Goal: Transaction & Acquisition: Purchase product/service

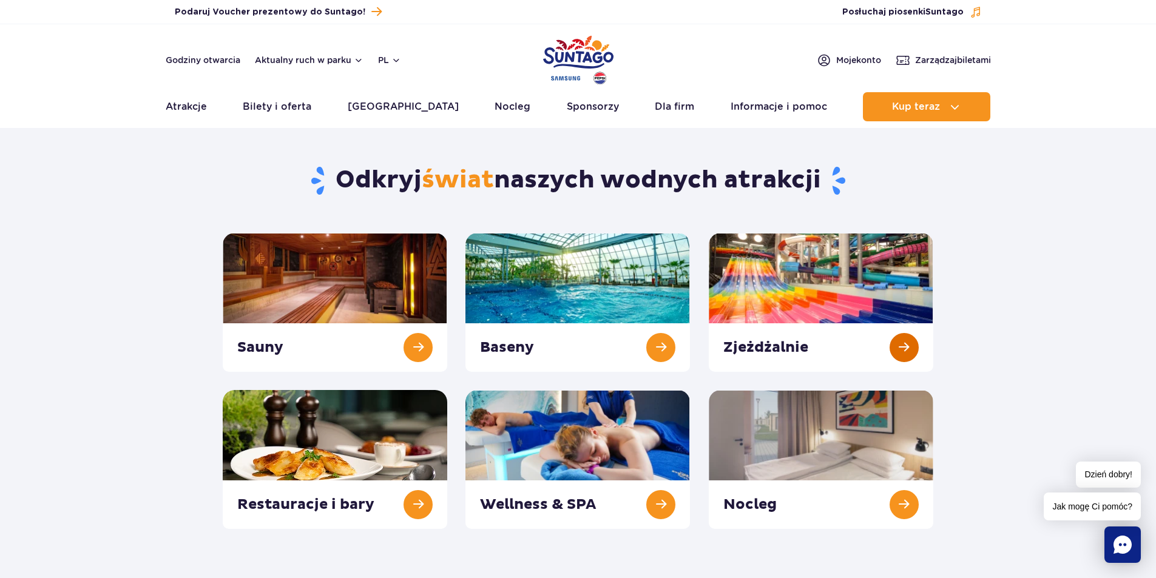
click at [789, 304] on link at bounding box center [821, 302] width 225 height 139
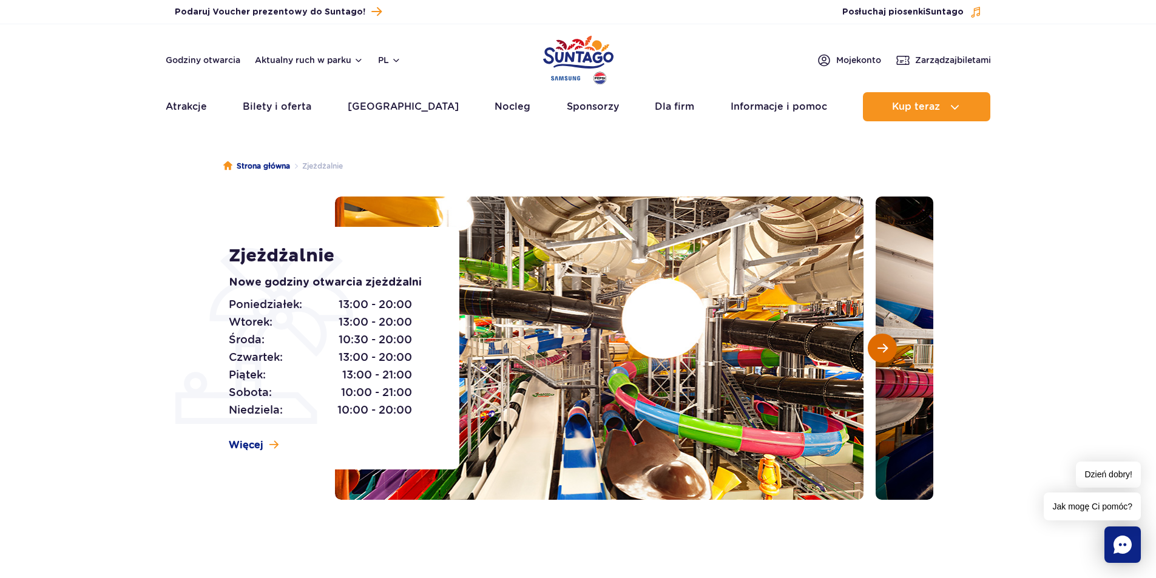
click at [882, 345] on span "Następny slajd" at bounding box center [883, 348] width 10 height 11
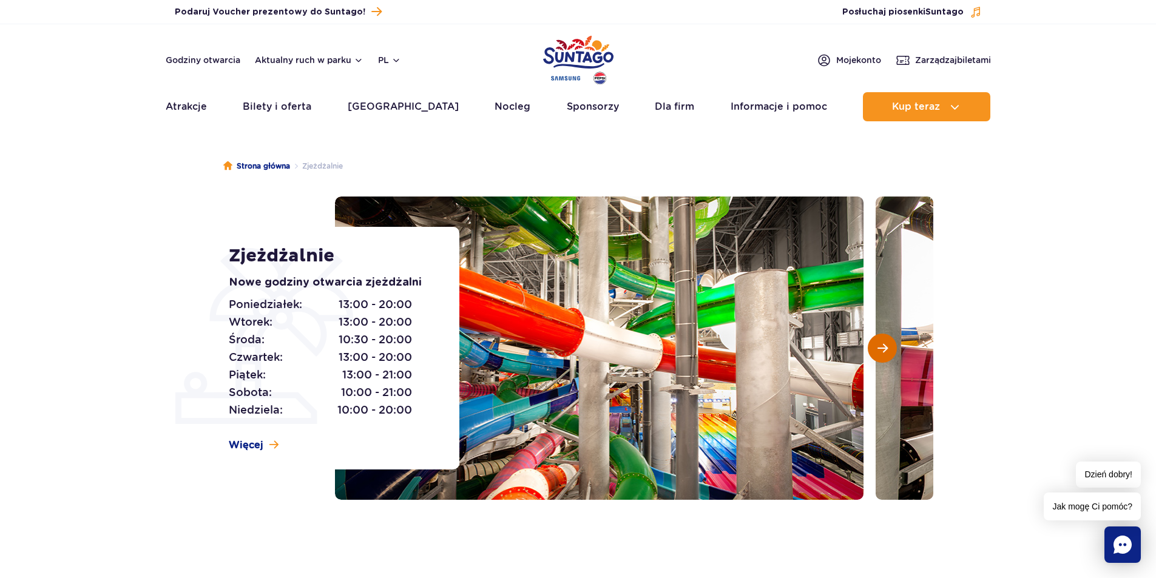
click at [882, 345] on span "Następny slajd" at bounding box center [883, 348] width 10 height 11
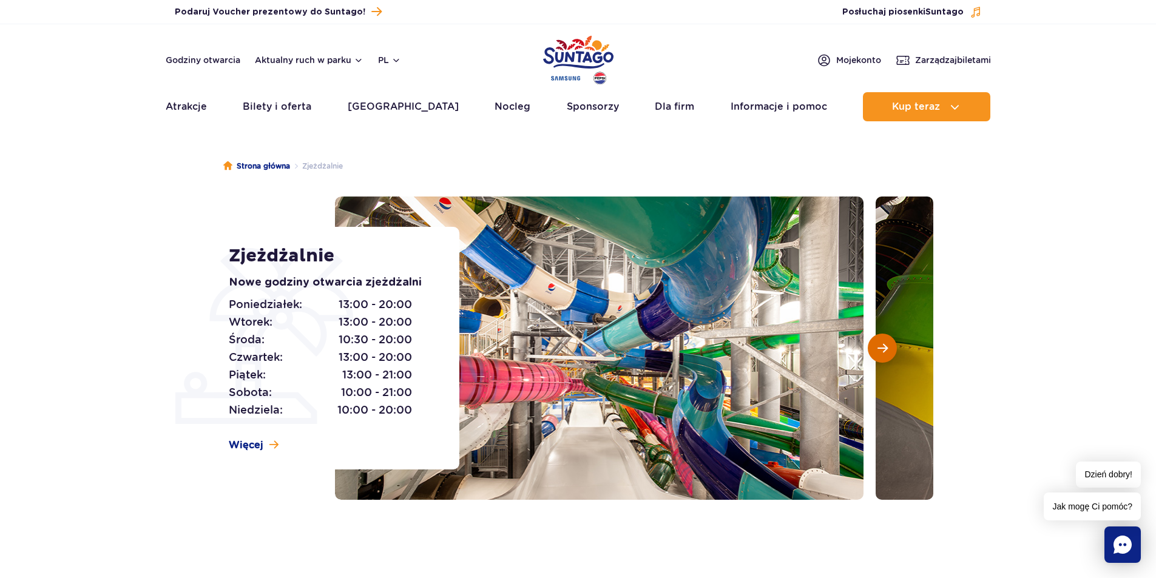
click at [882, 345] on span "Następny slajd" at bounding box center [883, 348] width 10 height 11
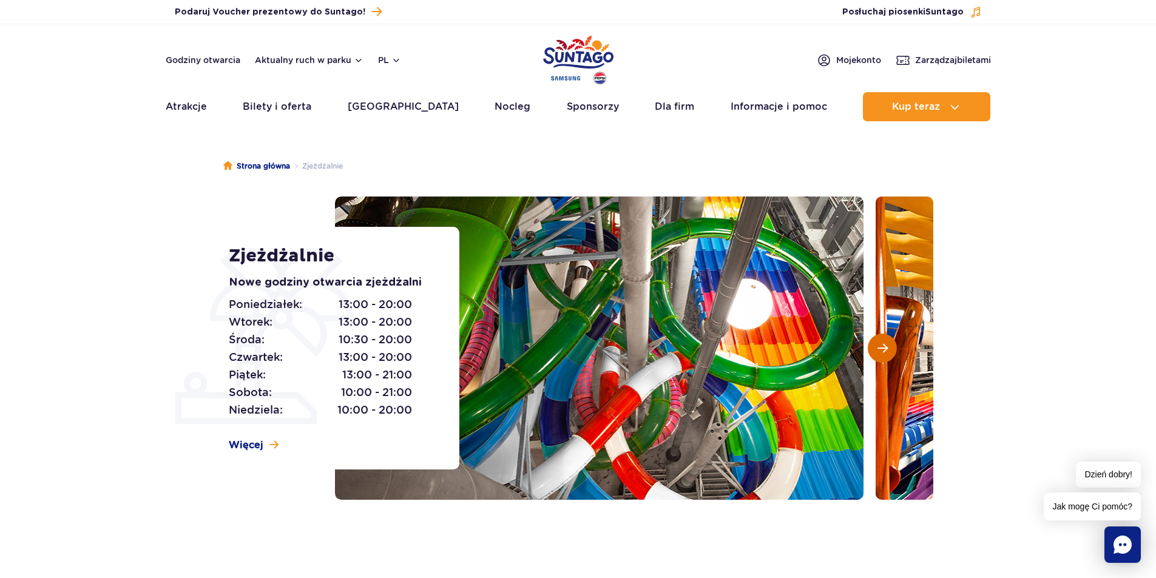
click at [882, 345] on span "Następny slajd" at bounding box center [883, 348] width 10 height 11
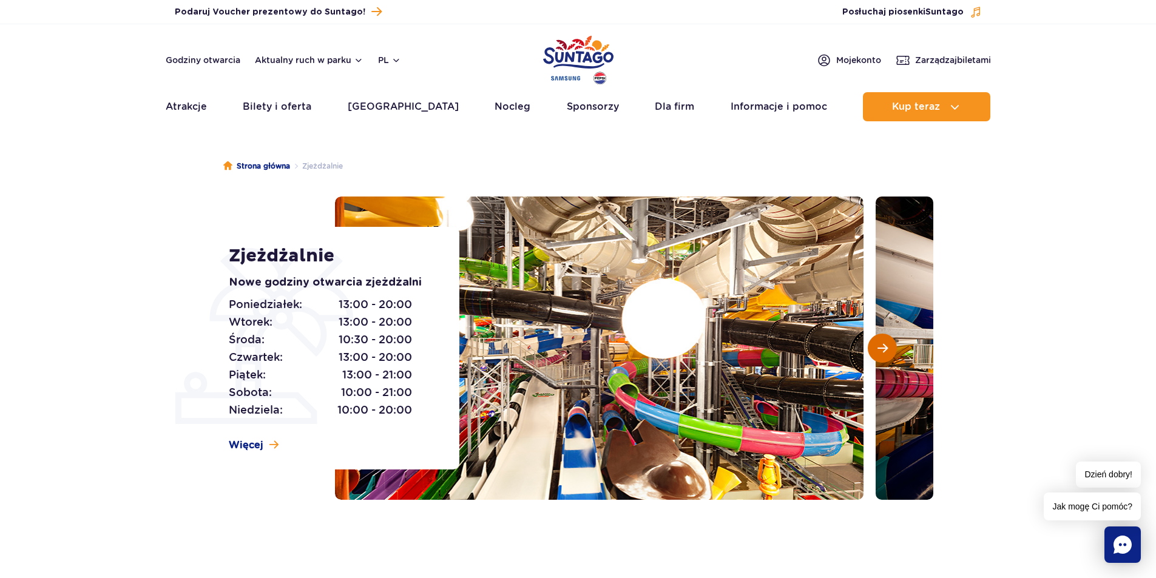
click at [882, 345] on span "Następny slajd" at bounding box center [883, 348] width 10 height 11
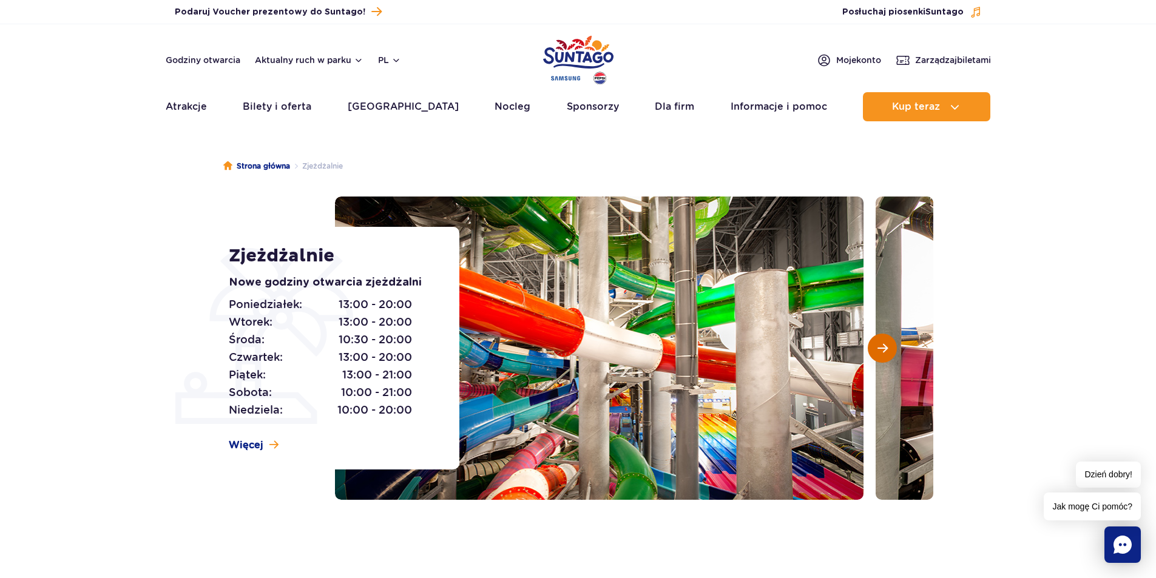
click at [882, 345] on span "Następny slajd" at bounding box center [883, 348] width 10 height 11
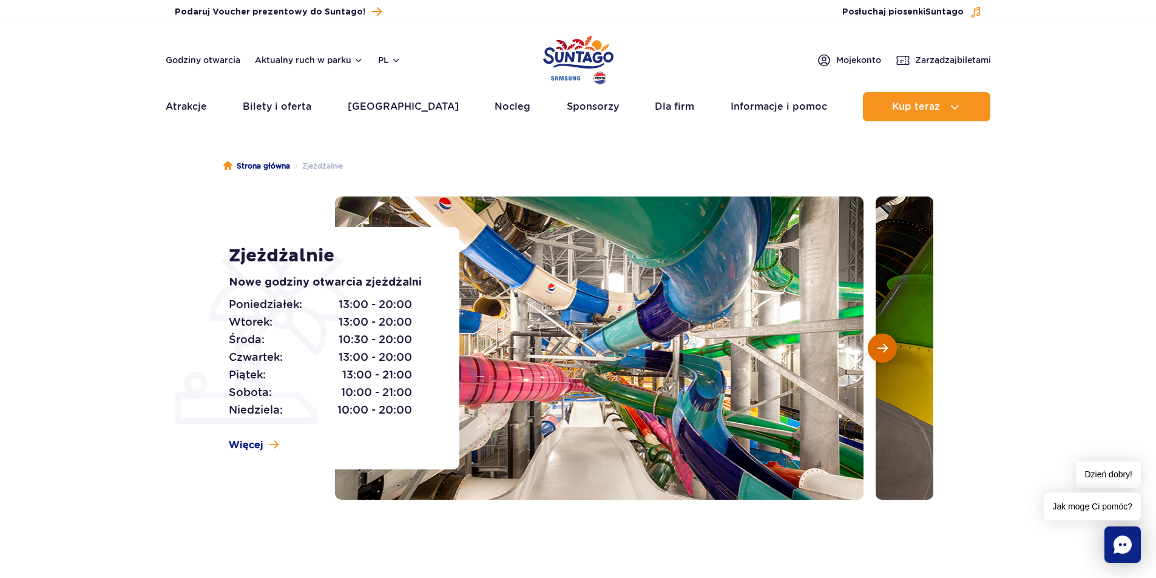
click at [882, 345] on span "Następny slajd" at bounding box center [883, 348] width 10 height 11
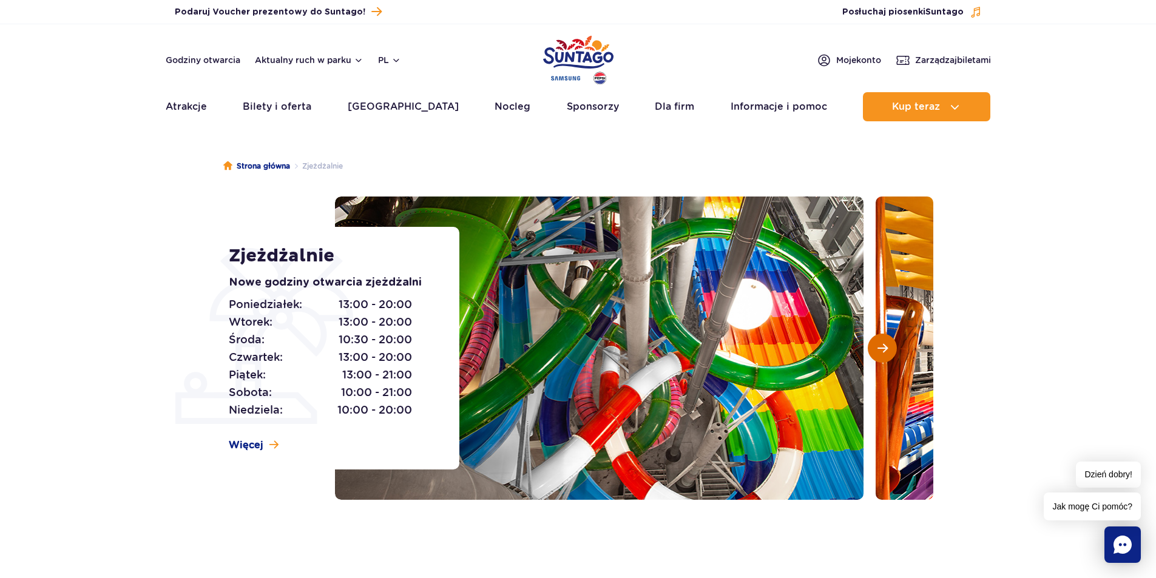
click at [882, 345] on span "Następny slajd" at bounding box center [883, 348] width 10 height 11
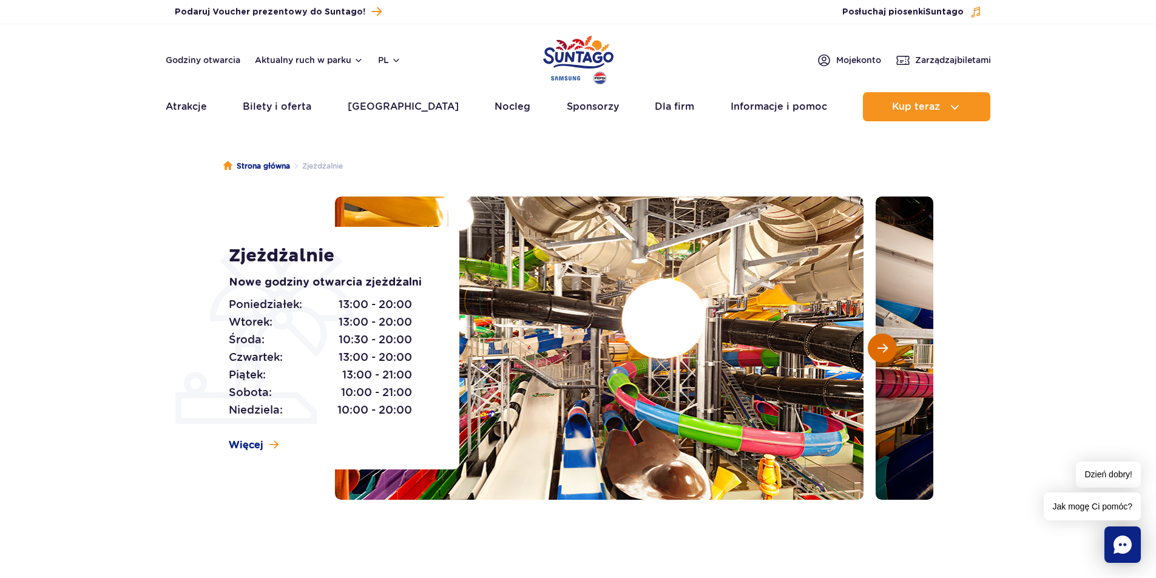
click at [882, 345] on span "Następny slajd" at bounding box center [883, 348] width 10 height 11
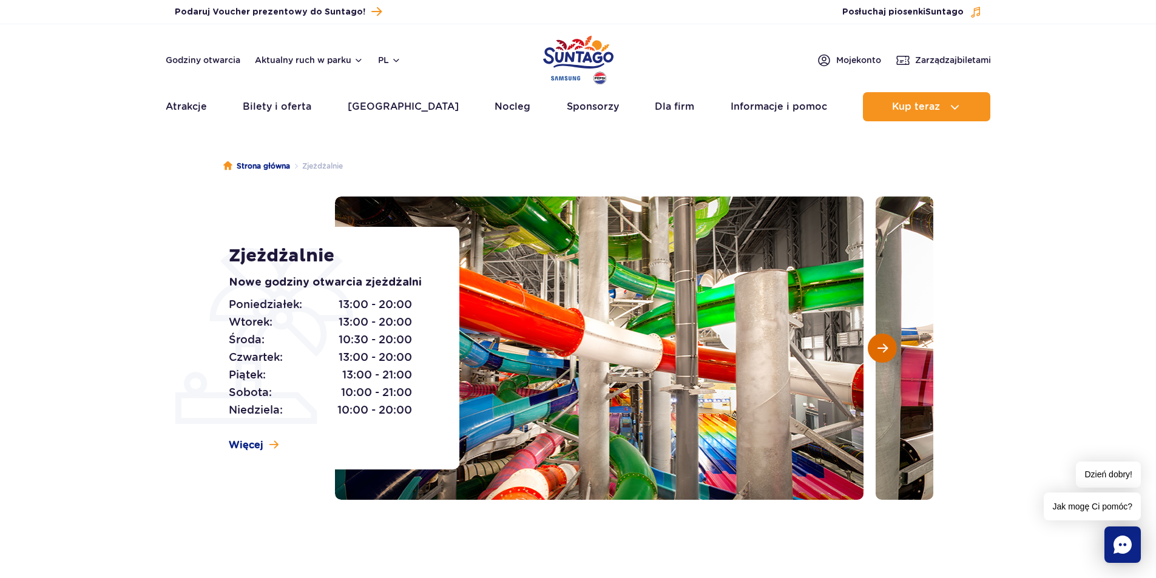
click at [882, 345] on span "Następny slajd" at bounding box center [883, 348] width 10 height 11
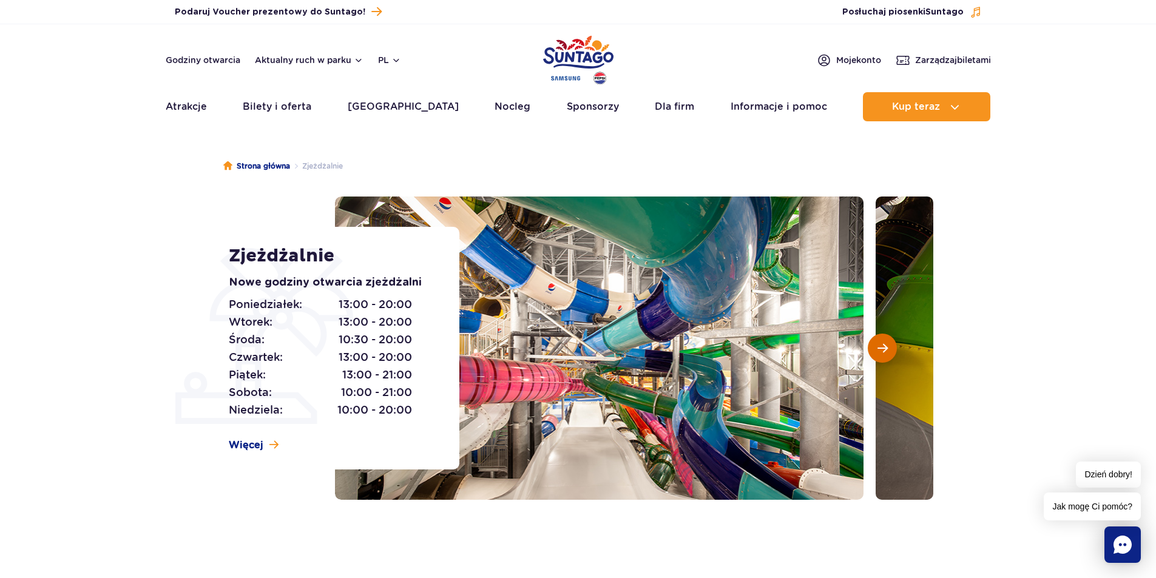
click at [882, 345] on span "Następny slajd" at bounding box center [883, 348] width 10 height 11
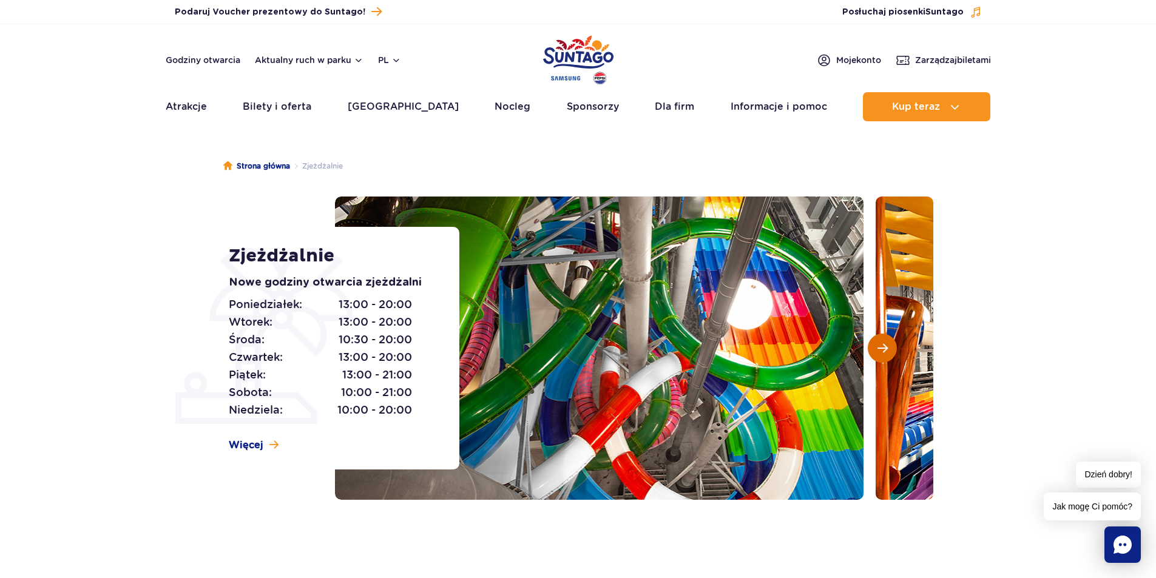
click at [882, 345] on span "Następny slajd" at bounding box center [883, 348] width 10 height 11
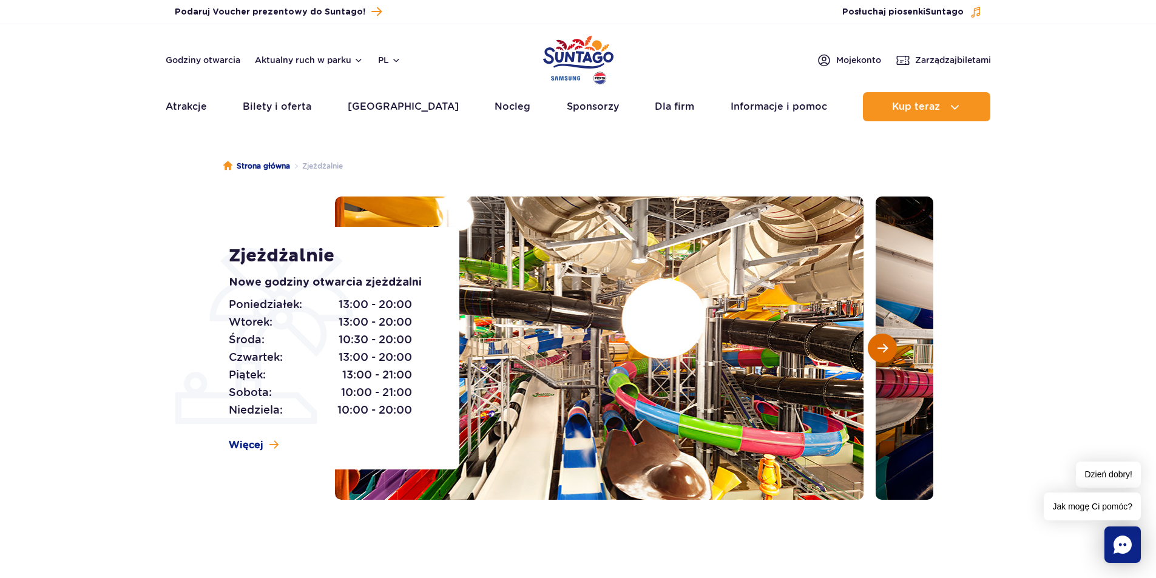
click at [882, 345] on span "Następny slajd" at bounding box center [883, 348] width 10 height 11
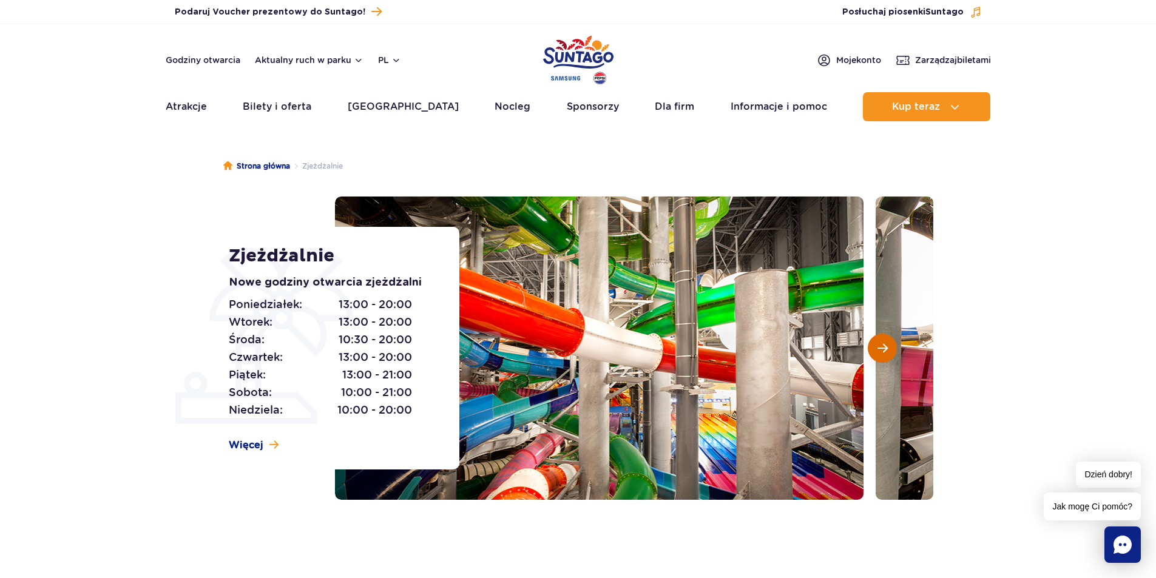
click at [882, 345] on span "Następny slajd" at bounding box center [883, 348] width 10 height 11
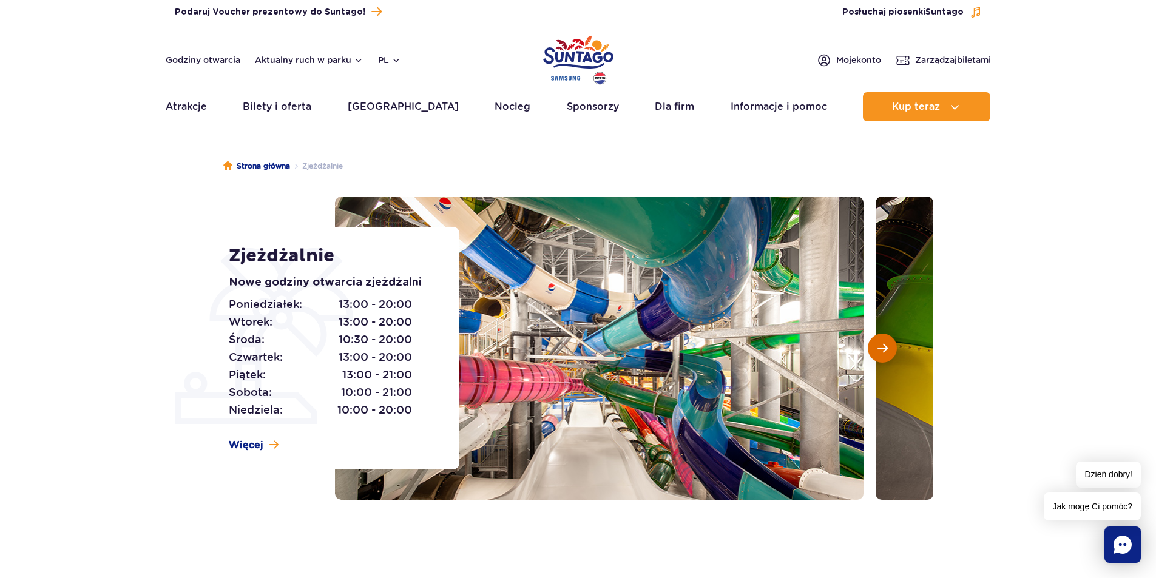
click at [882, 345] on span "Następny slajd" at bounding box center [883, 348] width 10 height 11
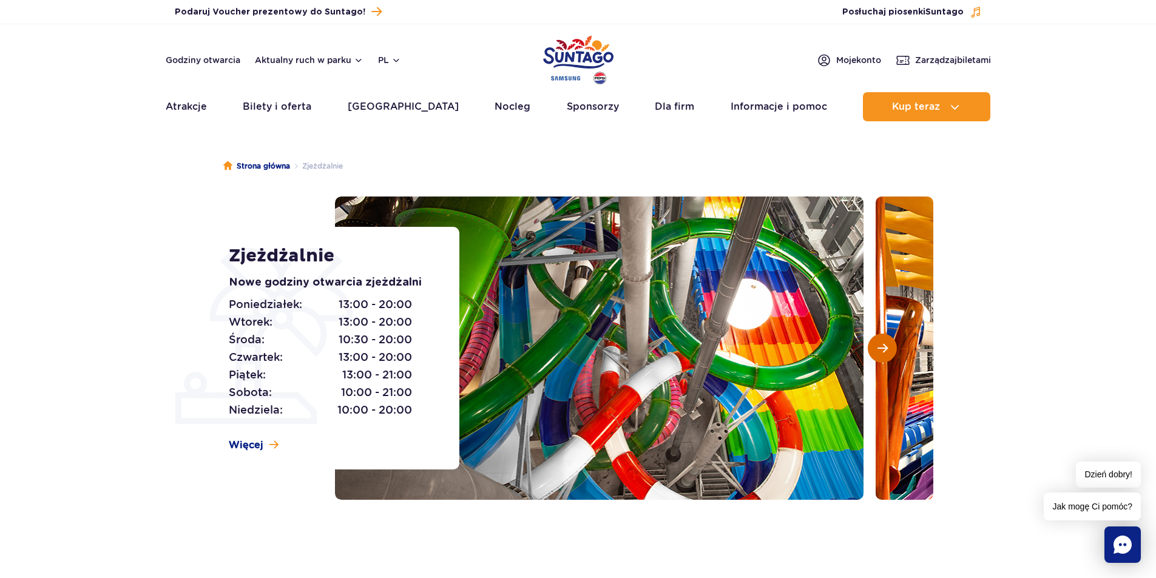
click at [882, 345] on span "Następny slajd" at bounding box center [883, 348] width 10 height 11
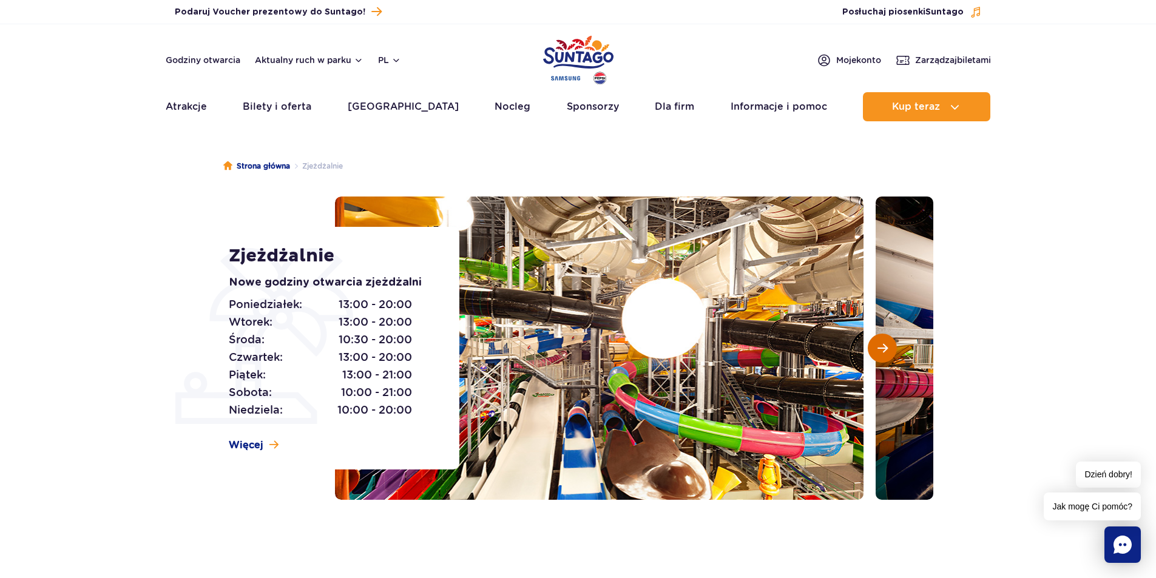
click at [882, 345] on span "Następny slajd" at bounding box center [883, 348] width 10 height 11
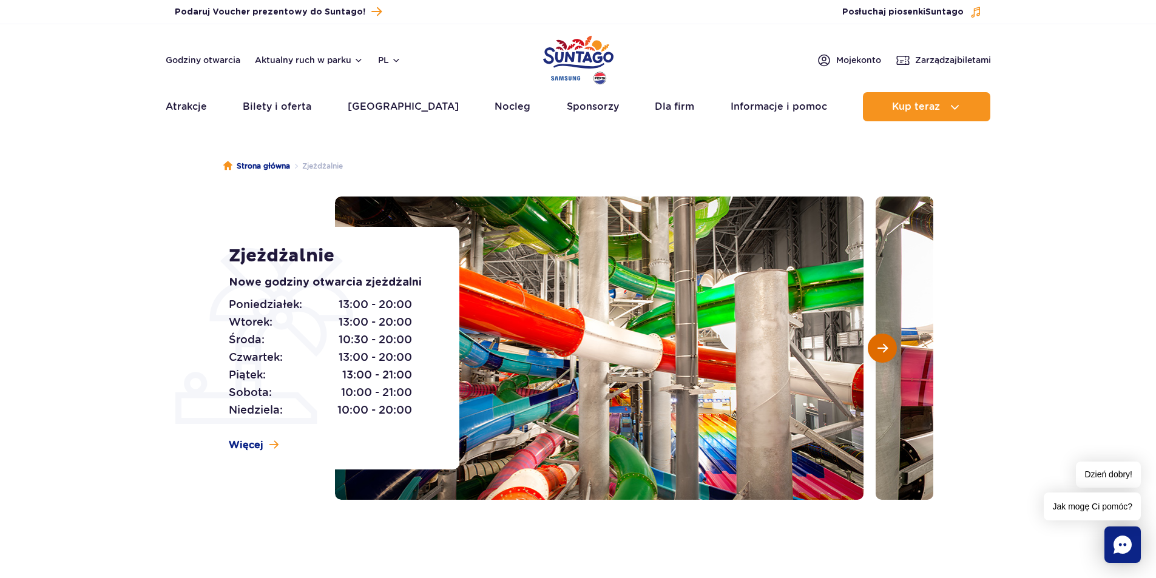
click at [882, 345] on span "Następny slajd" at bounding box center [883, 348] width 10 height 11
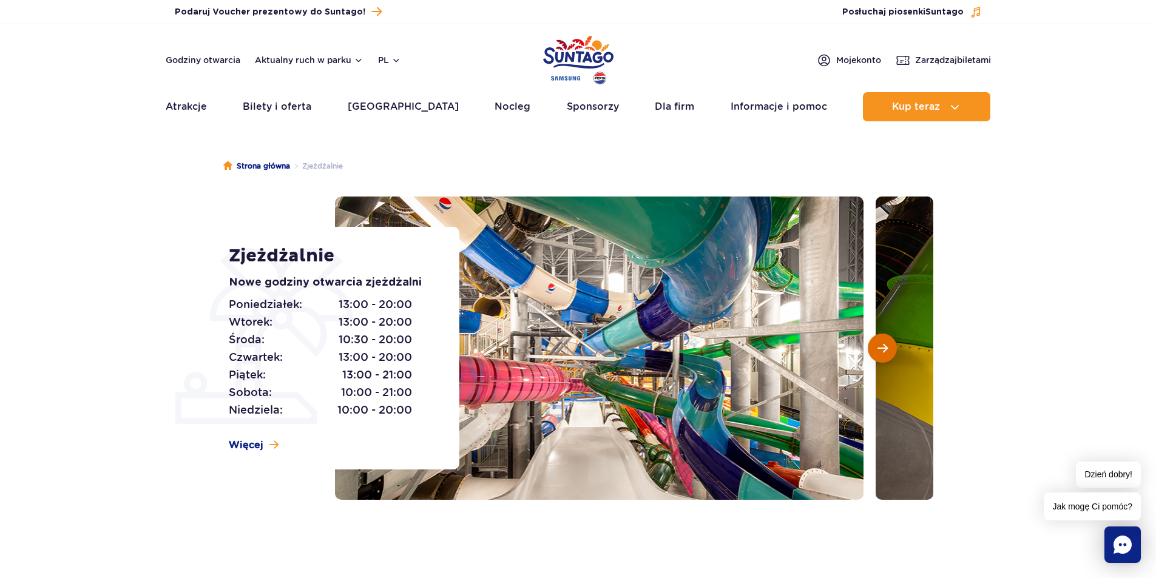
click at [882, 345] on span "Następny slajd" at bounding box center [883, 348] width 10 height 11
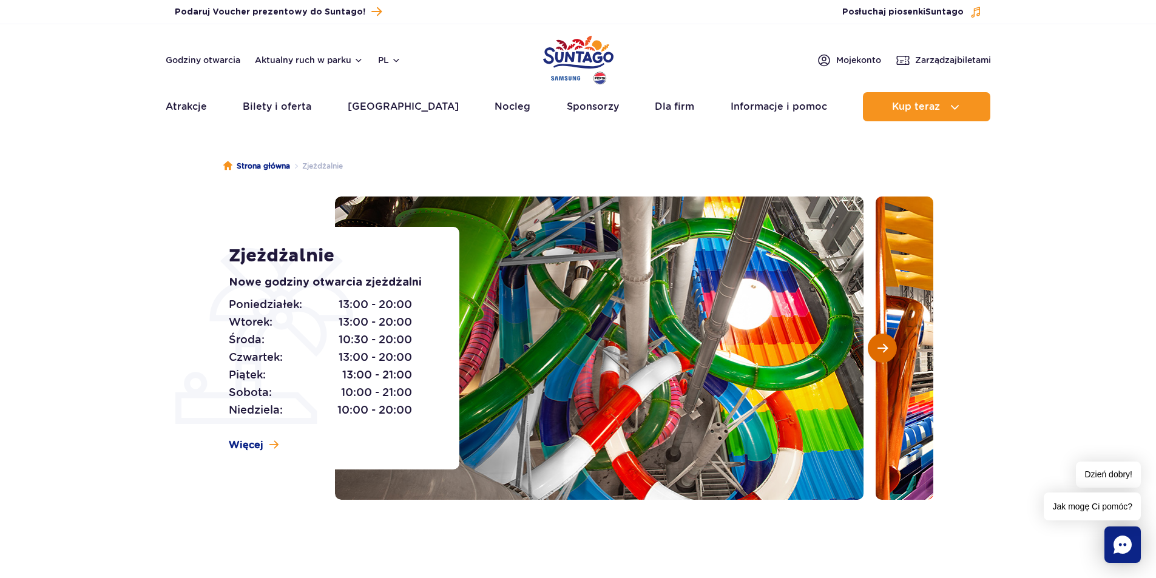
click at [882, 345] on span "Następny slajd" at bounding box center [883, 348] width 10 height 11
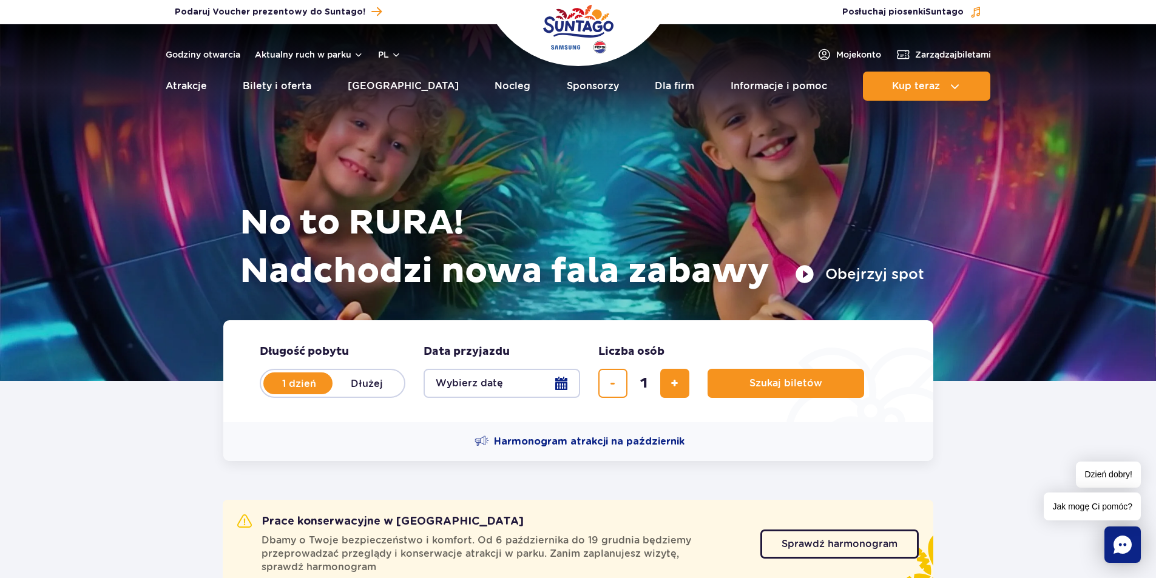
click at [560, 388] on button "Wybierz datę" at bounding box center [502, 383] width 157 height 29
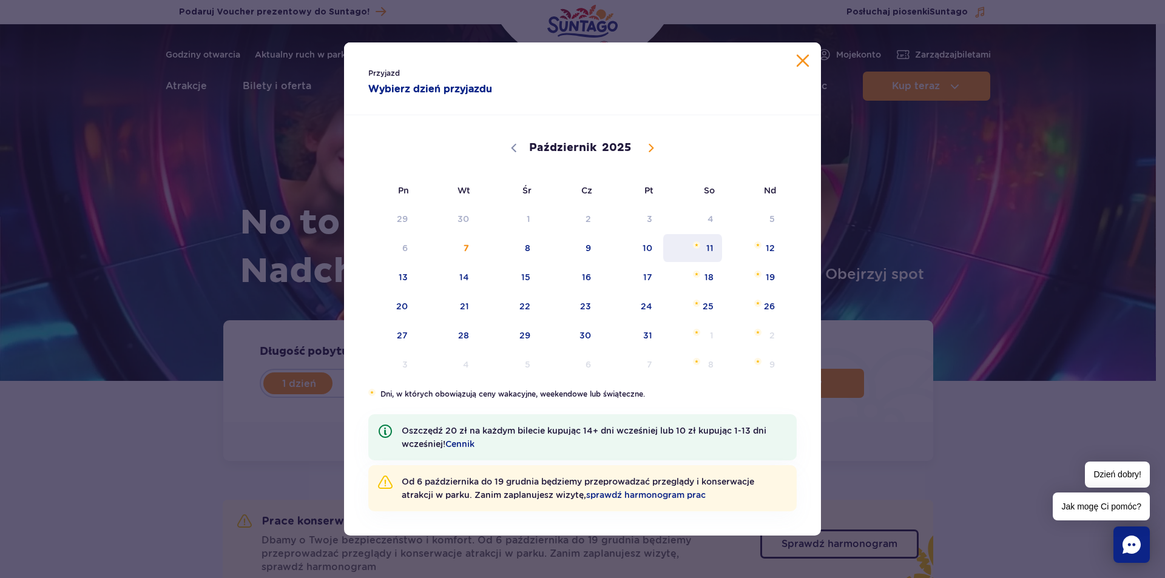
click at [705, 250] on span "11" at bounding box center [692, 248] width 61 height 28
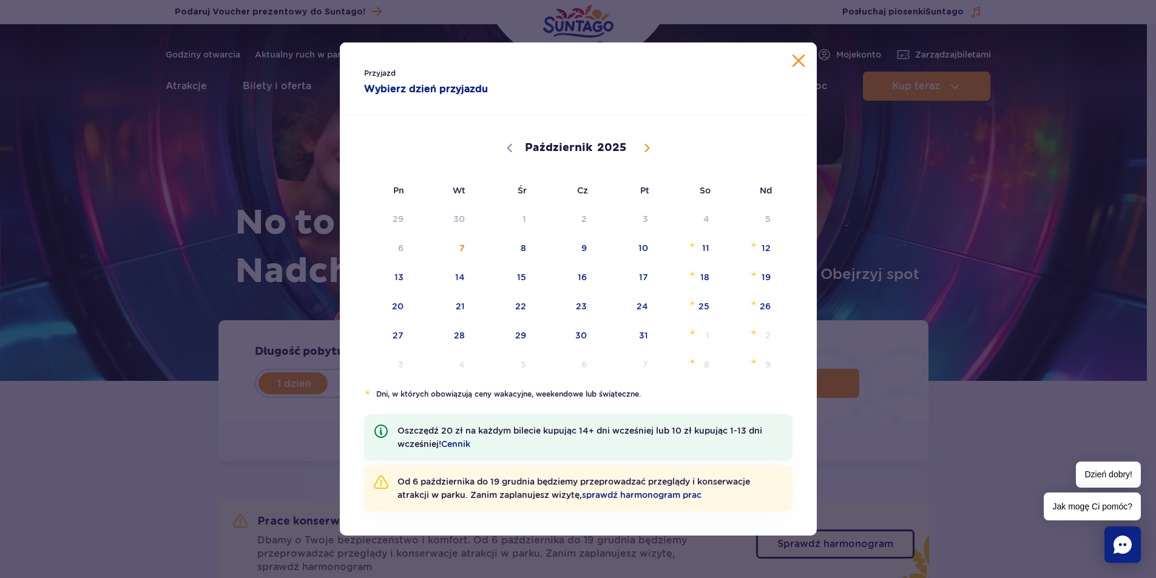
click at [706, 250] on h1 "No to RURA! Nadchodzi nowa fala zabawy" at bounding box center [577, 247] width 685 height 97
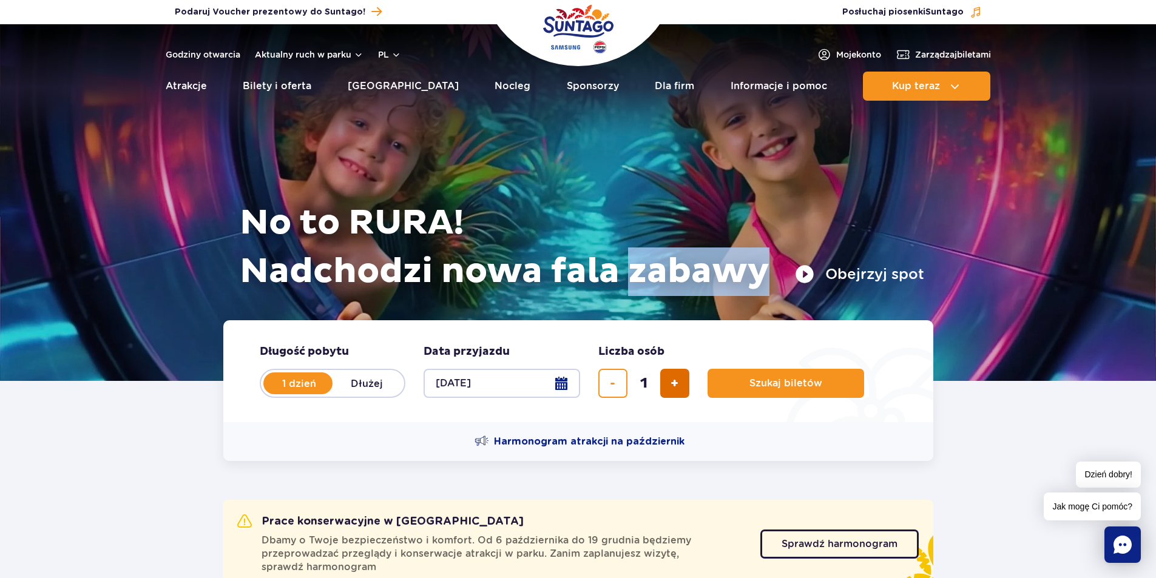
click at [681, 383] on button "dodaj bilet" at bounding box center [674, 383] width 29 height 29
type input "4"
click at [754, 379] on span "Szukaj biletów" at bounding box center [781, 383] width 73 height 11
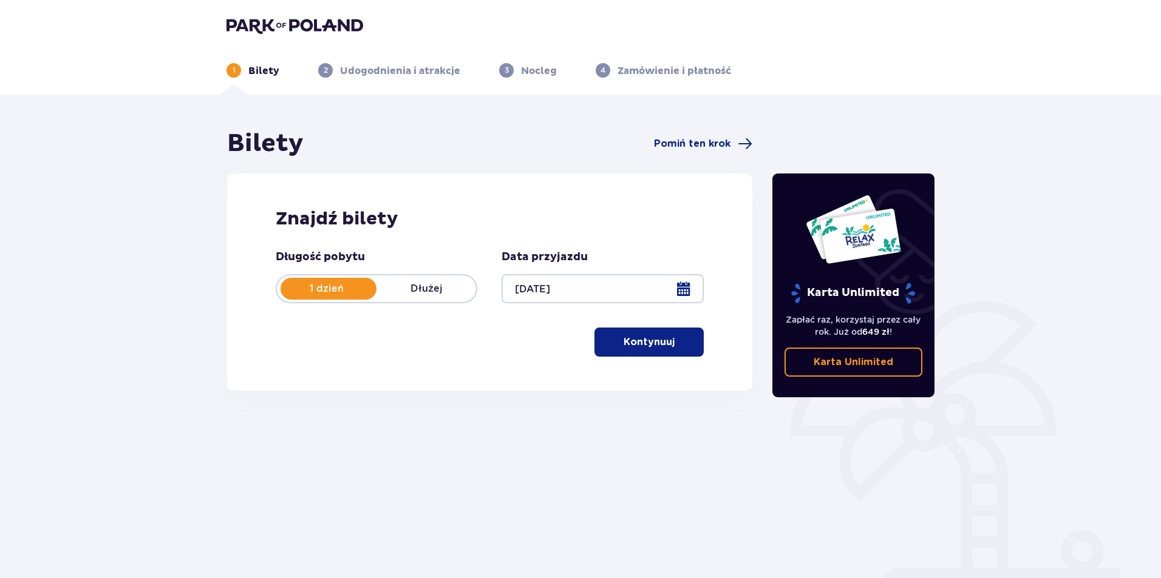
click at [648, 349] on p "Kontynuuj" at bounding box center [648, 342] width 51 height 13
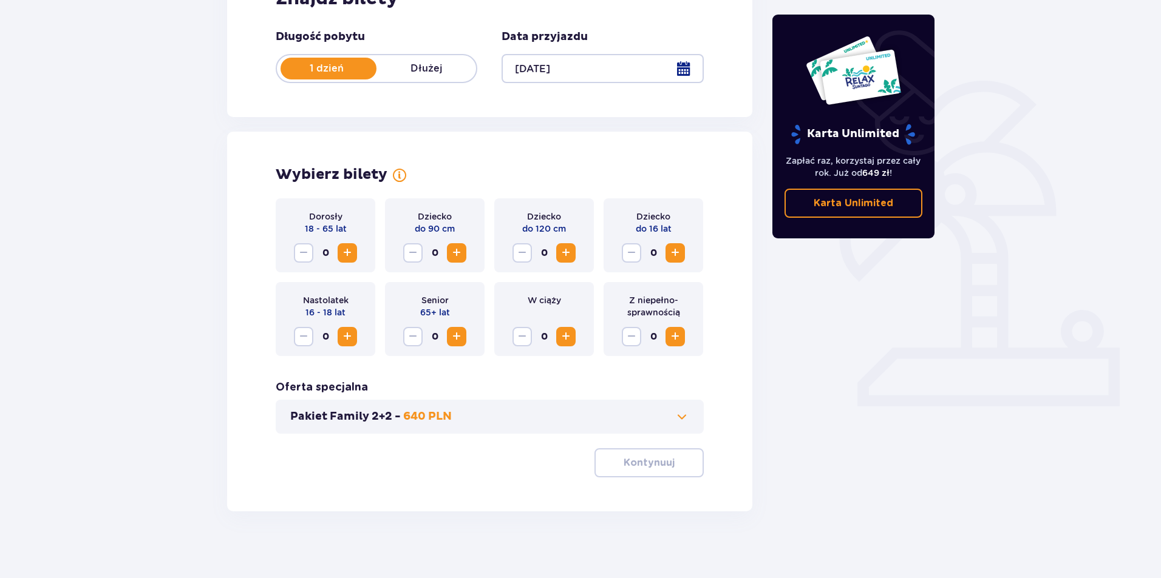
scroll to position [226, 0]
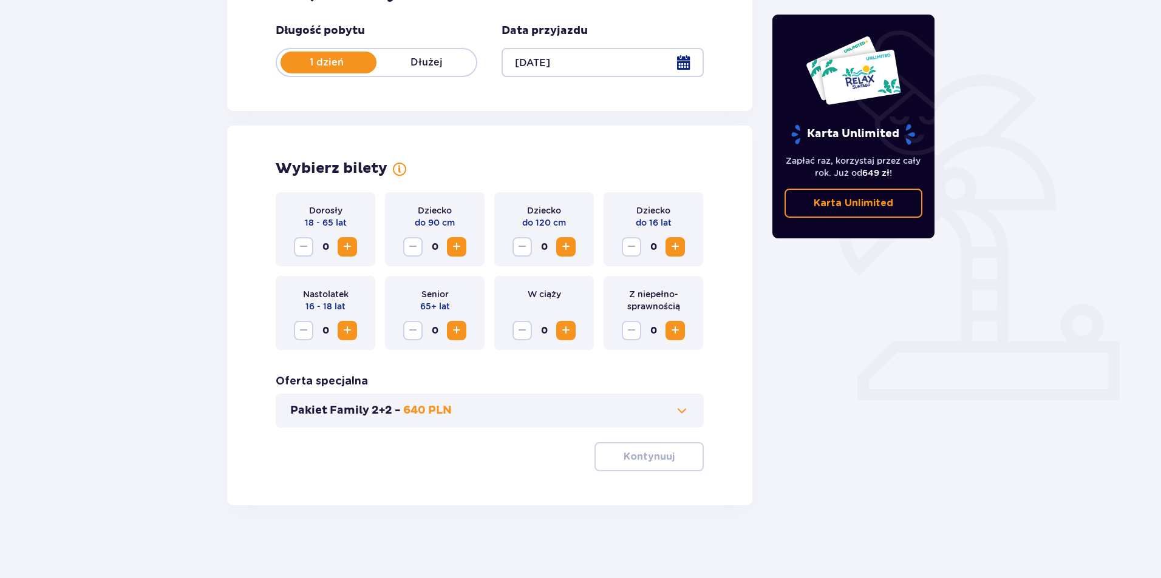
click at [342, 246] on span "Zwiększ" at bounding box center [347, 247] width 15 height 15
click at [676, 245] on span "Zwiększ" at bounding box center [675, 247] width 15 height 15
click at [623, 462] on p "Kontynuuj" at bounding box center [648, 456] width 51 height 13
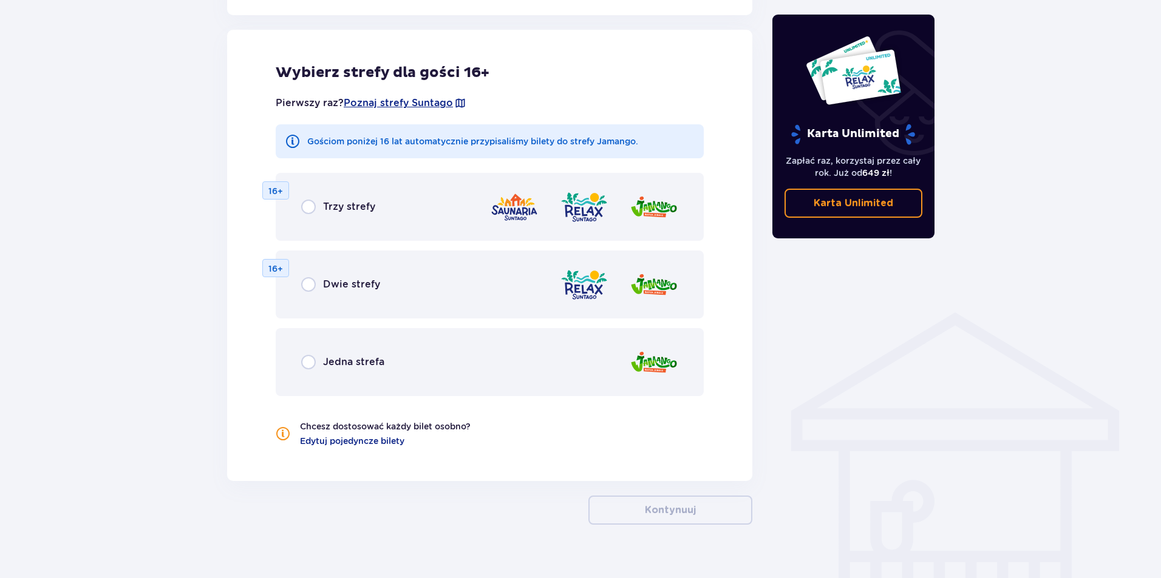
scroll to position [674, 0]
click at [307, 358] on input "radio" at bounding box center [308, 361] width 15 height 15
radio input "true"
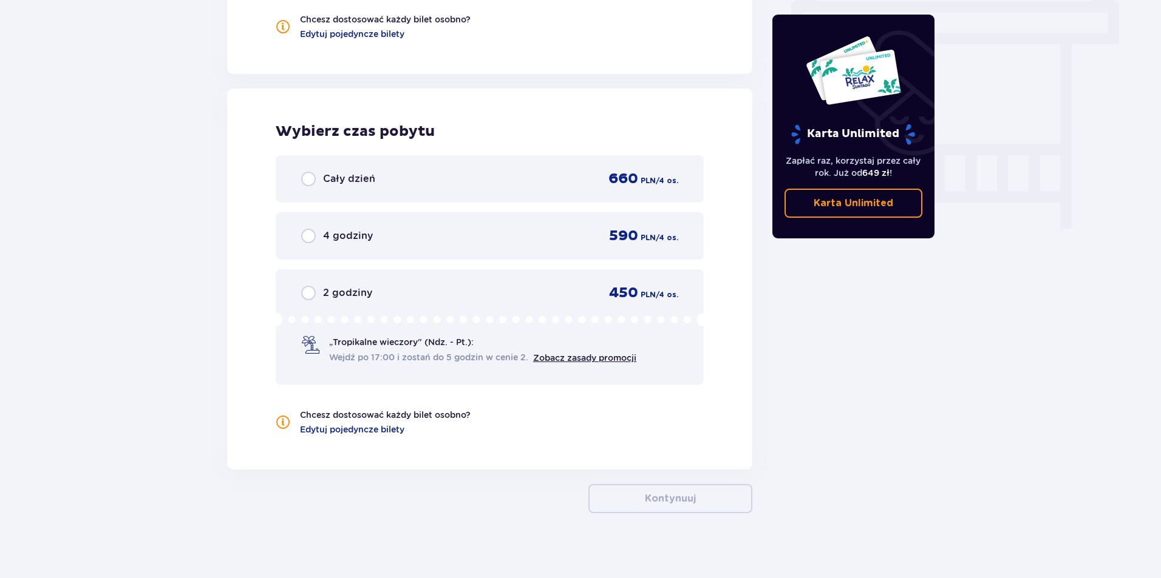
scroll to position [1088, 0]
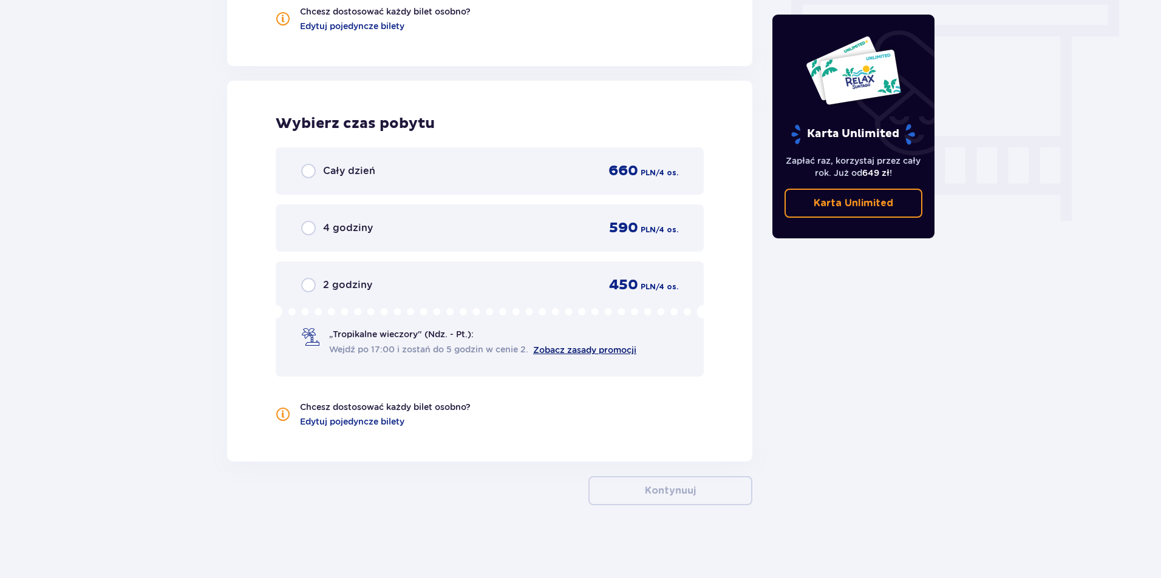
click at [561, 348] on link "Zobacz zasady promocji" at bounding box center [584, 350] width 103 height 10
click at [308, 169] on input "radio" at bounding box center [308, 171] width 15 height 15
radio input "true"
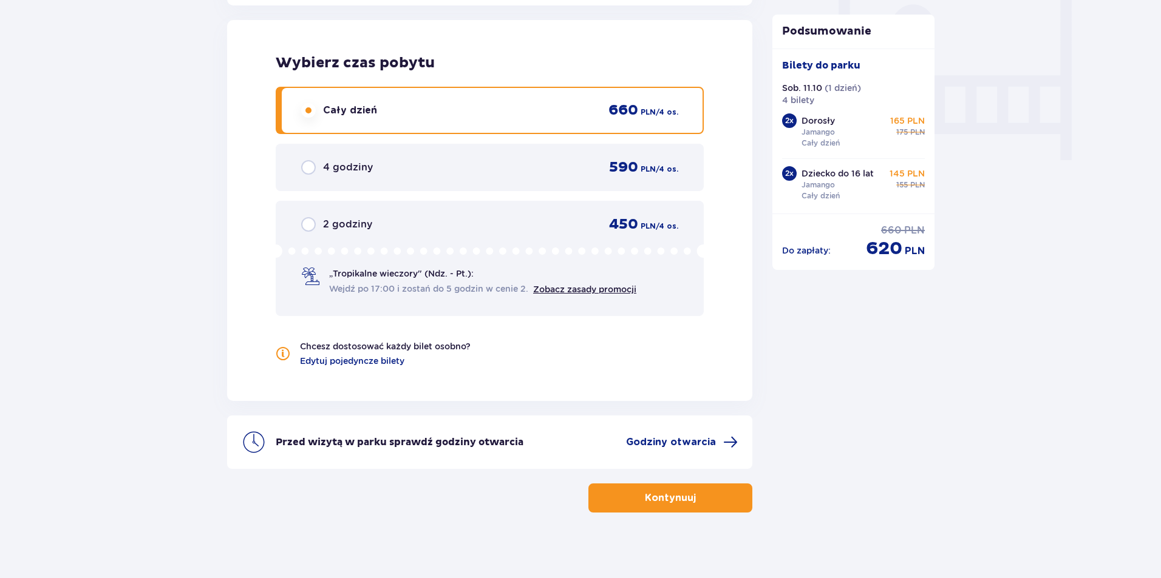
scroll to position [1156, 0]
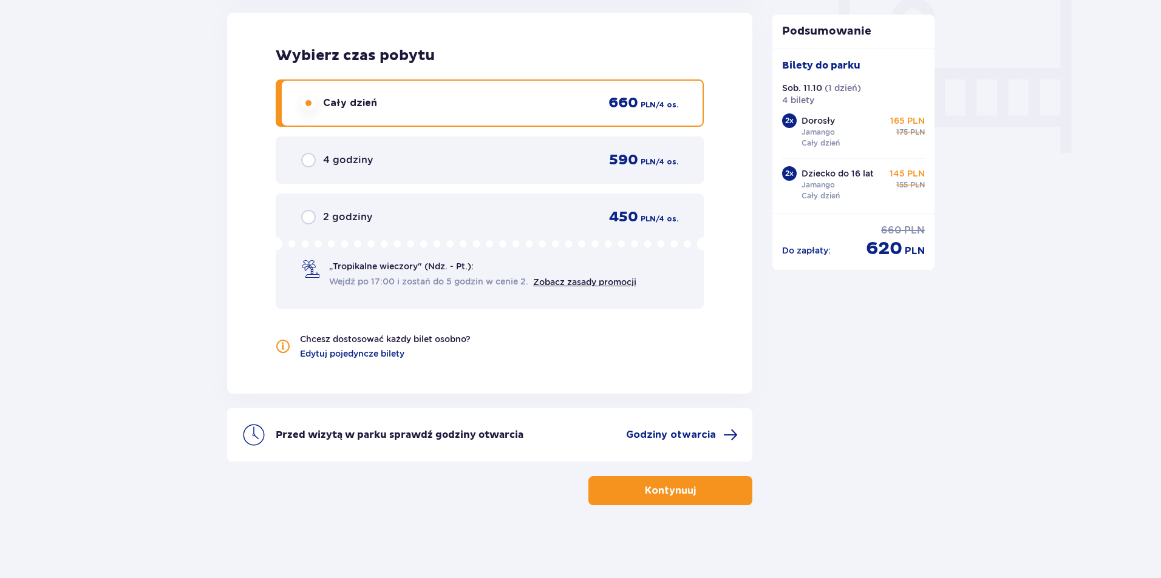
click at [628, 490] on button "Kontynuuj" at bounding box center [670, 490] width 164 height 29
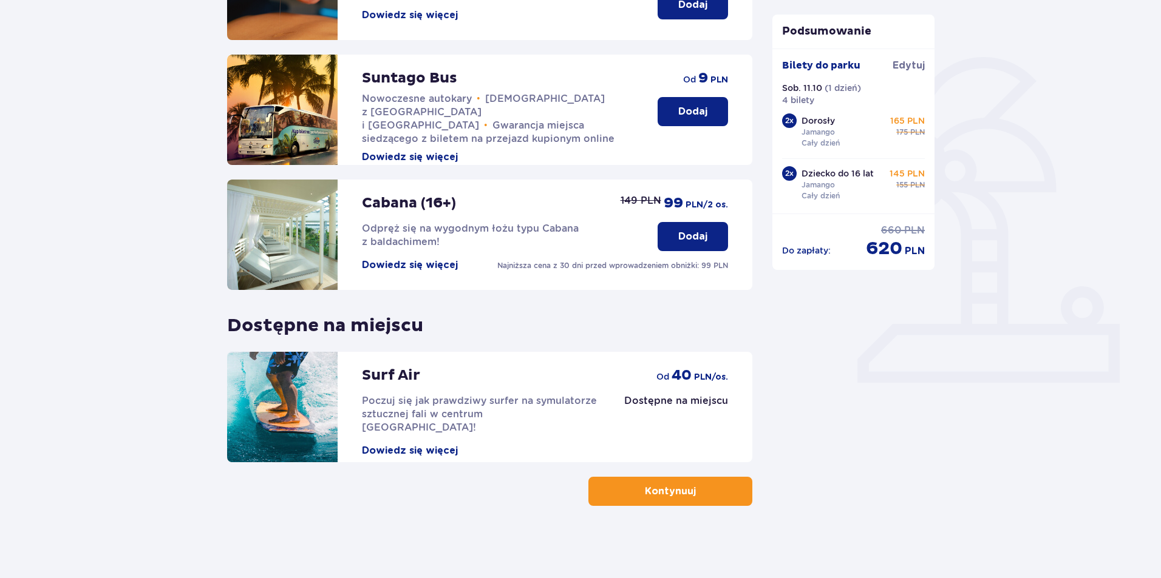
scroll to position [245, 0]
